Goal: Navigation & Orientation: Find specific page/section

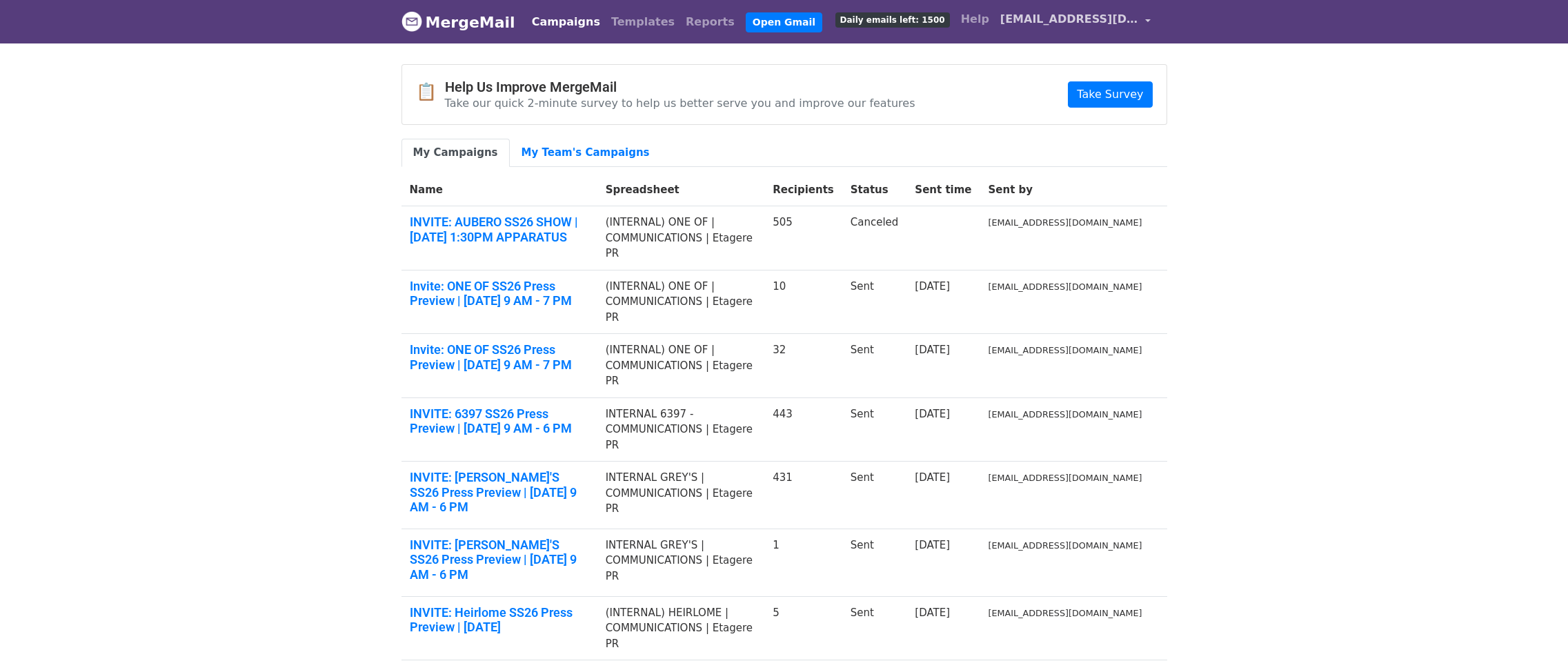
click at [1068, 20] on span "[EMAIL_ADDRESS][DOMAIN_NAME]" at bounding box center [1069, 19] width 138 height 17
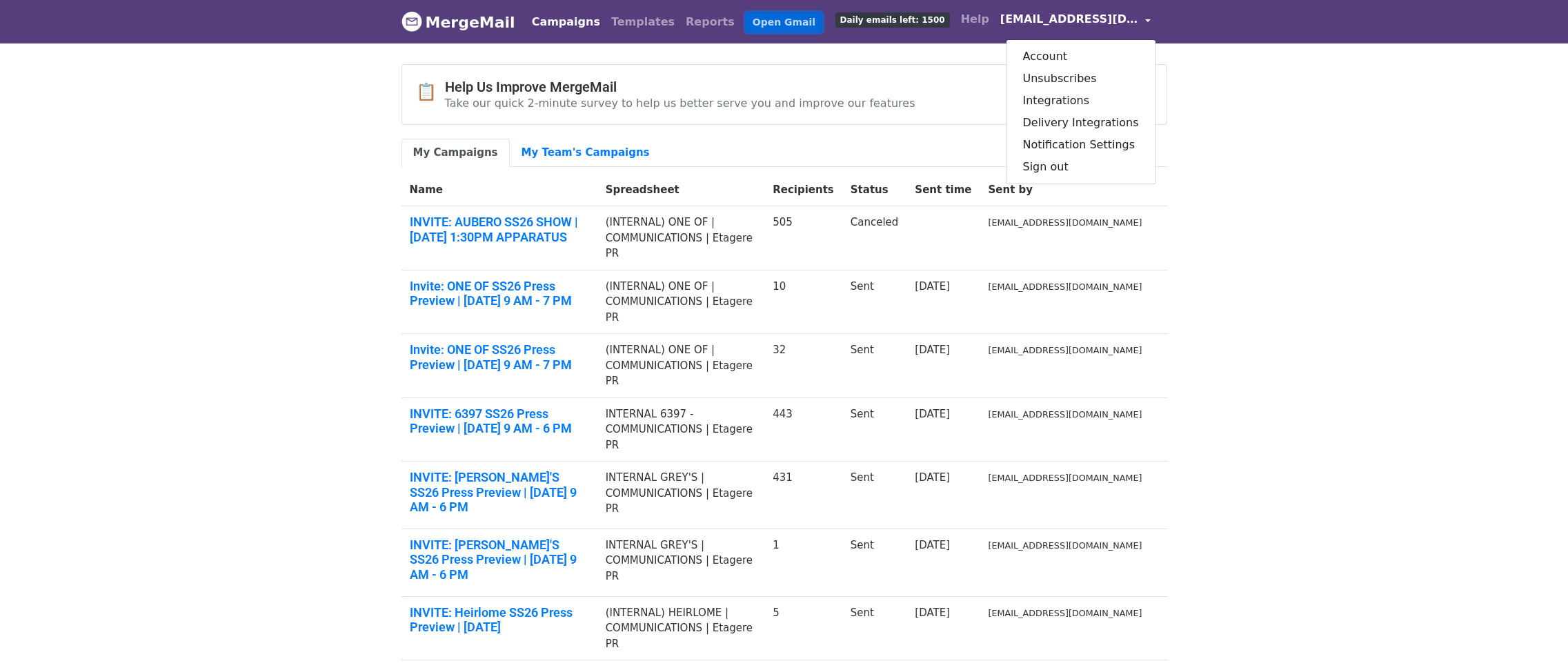
click at [753, 22] on link "Open Gmail" at bounding box center [784, 22] width 77 height 20
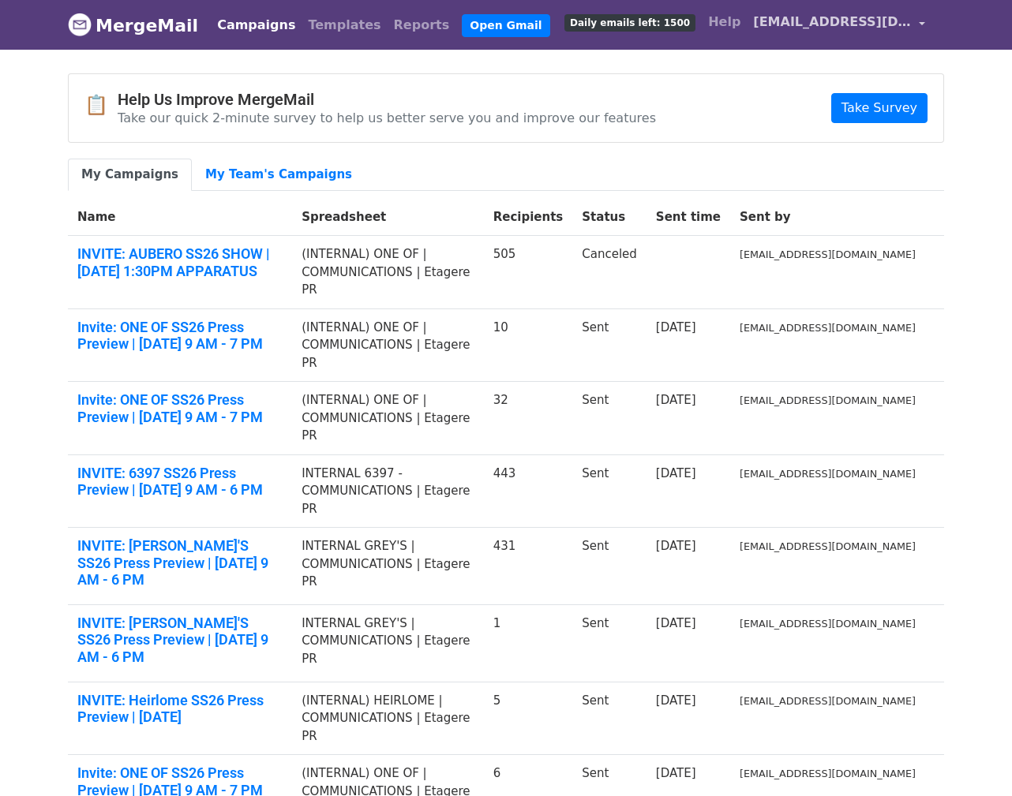
click at [817, 21] on span "[EMAIL_ADDRESS][DOMAIN_NAME]" at bounding box center [832, 22] width 158 height 19
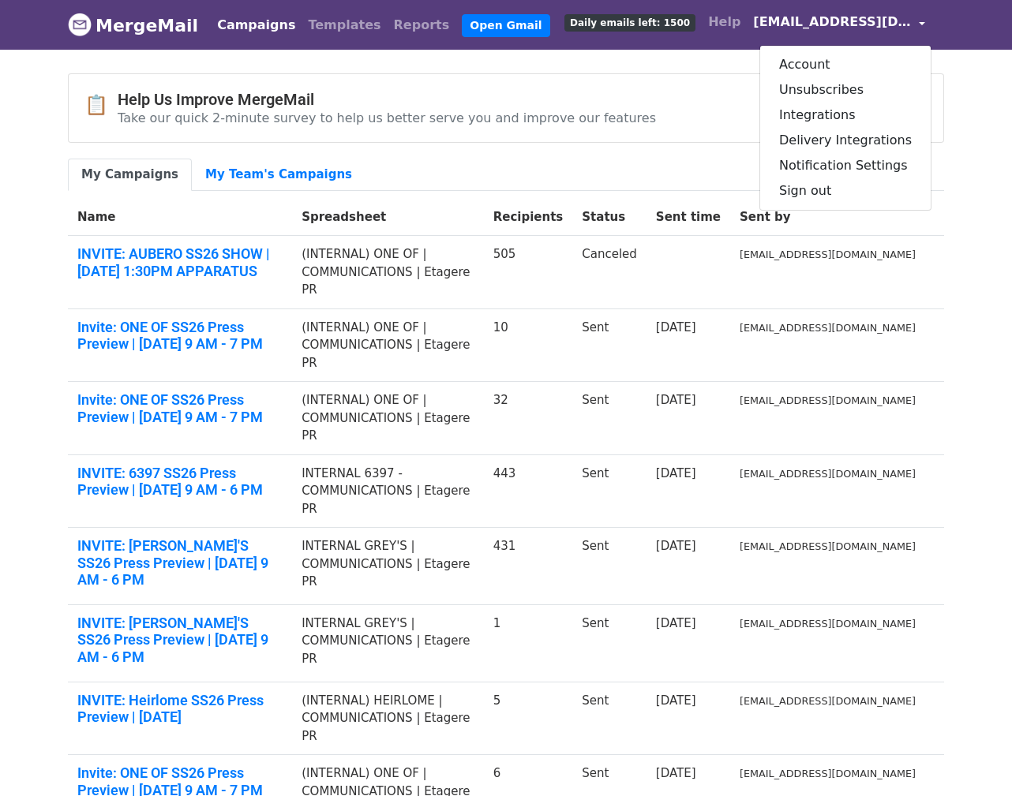
click at [641, 74] on div "📋 Help Us Improve MergeMail Take our quick 2-minute survey to help us better se…" at bounding box center [506, 108] width 874 height 68
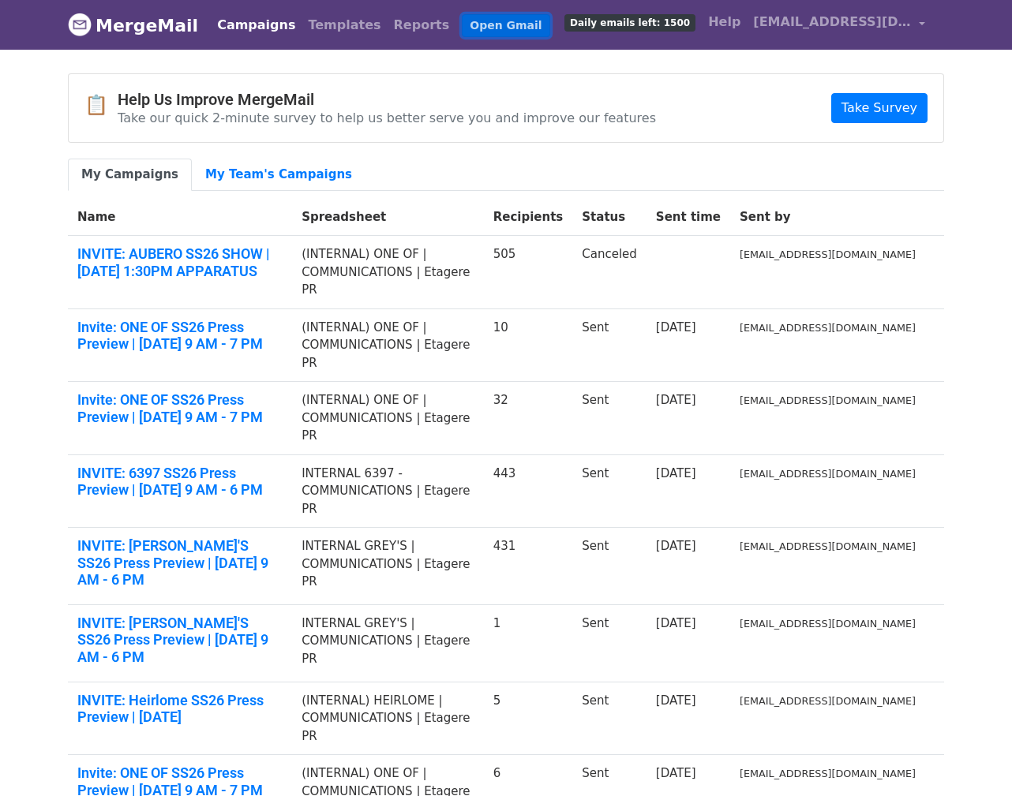
click at [462, 22] on link "Open Gmail" at bounding box center [506, 25] width 88 height 23
